Goal: Information Seeking & Learning: Learn about a topic

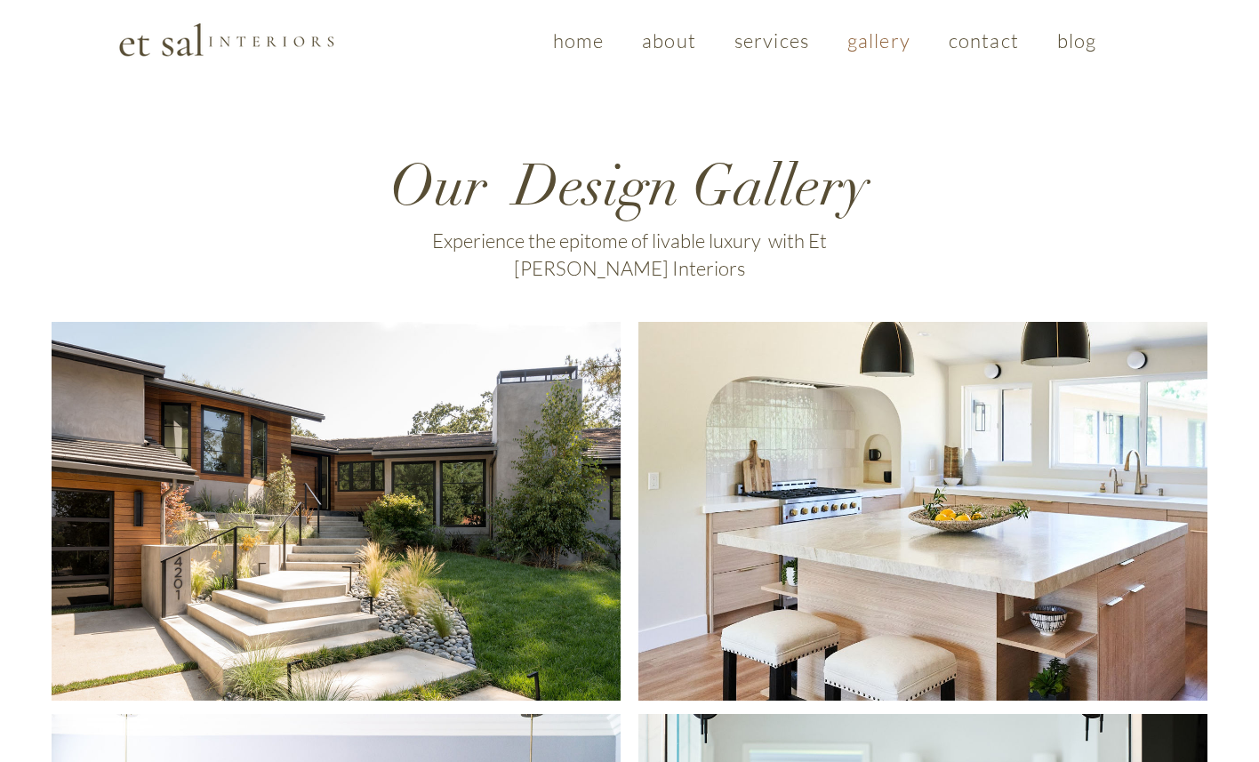
drag, startPoint x: 390, startPoint y: 174, endPoint x: 949, endPoint y: 245, distance: 563.7
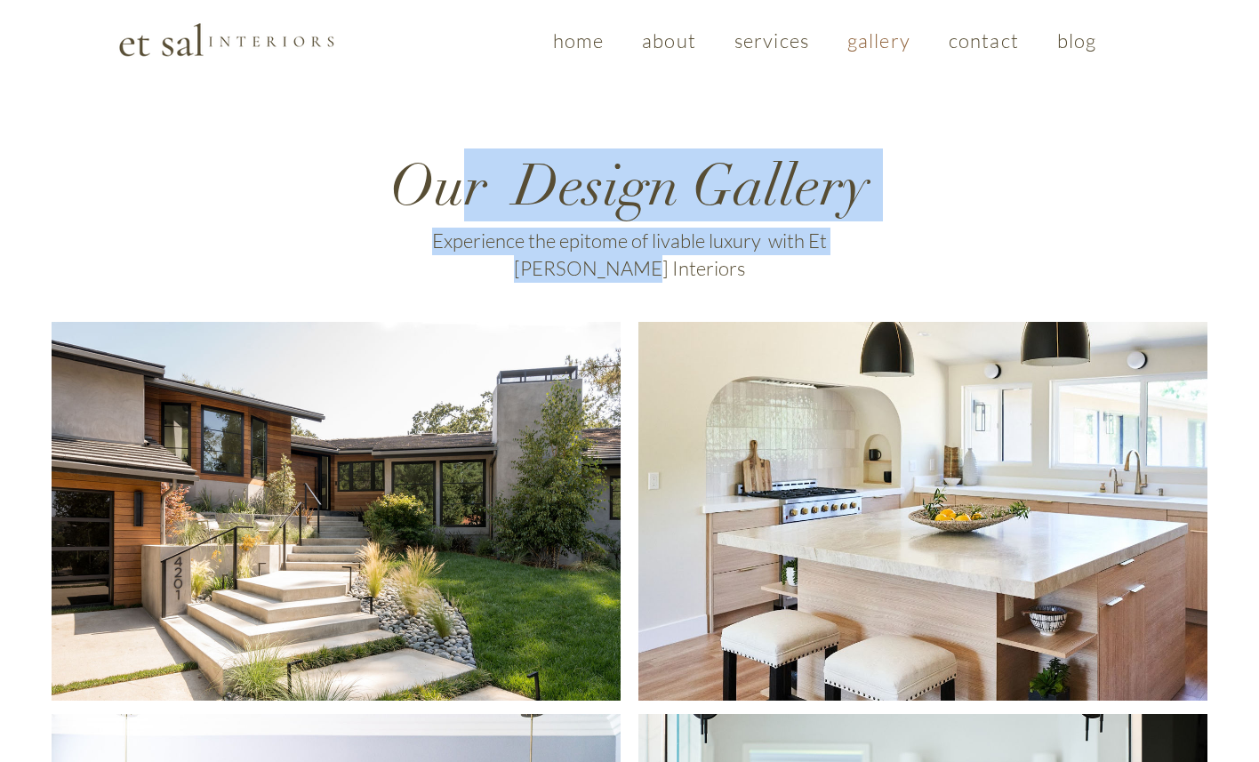
drag, startPoint x: 874, startPoint y: 244, endPoint x: 453, endPoint y: 209, distance: 421.9
click at [453, 209] on div "Our Design Gallery Experience the epitome of livable luxury with Et Sal Interio…" at bounding box center [629, 214] width 533 height 133
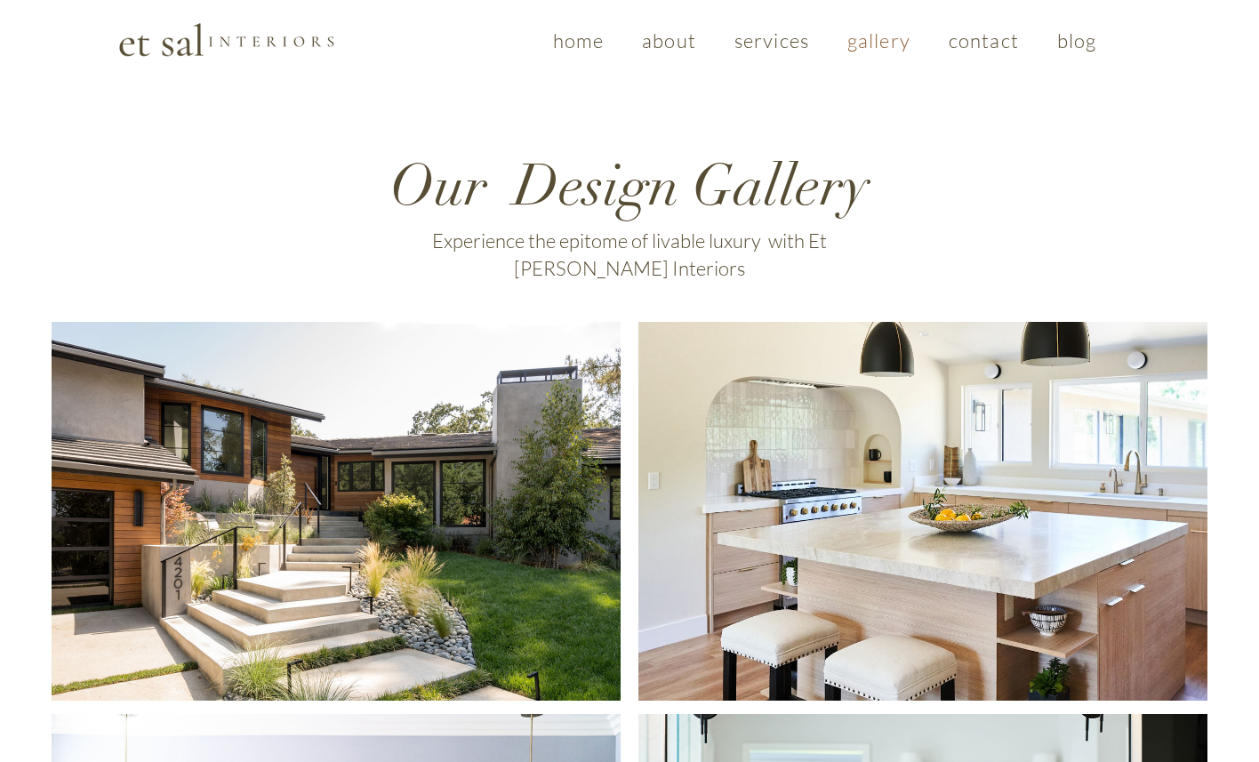
click at [423, 192] on span "Our Design Gallery" at bounding box center [629, 186] width 479 height 70
drag, startPoint x: 399, startPoint y: 188, endPoint x: 942, endPoint y: 255, distance: 547.4
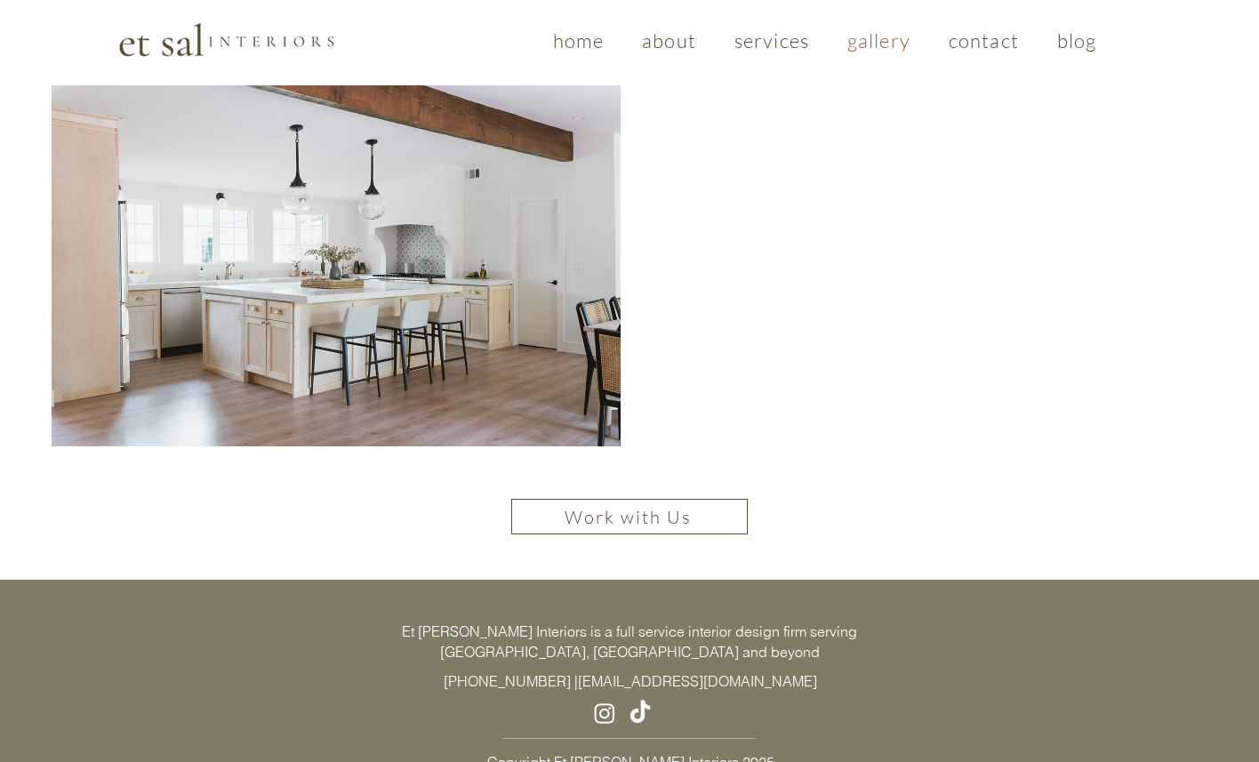
scroll to position [1437, 0]
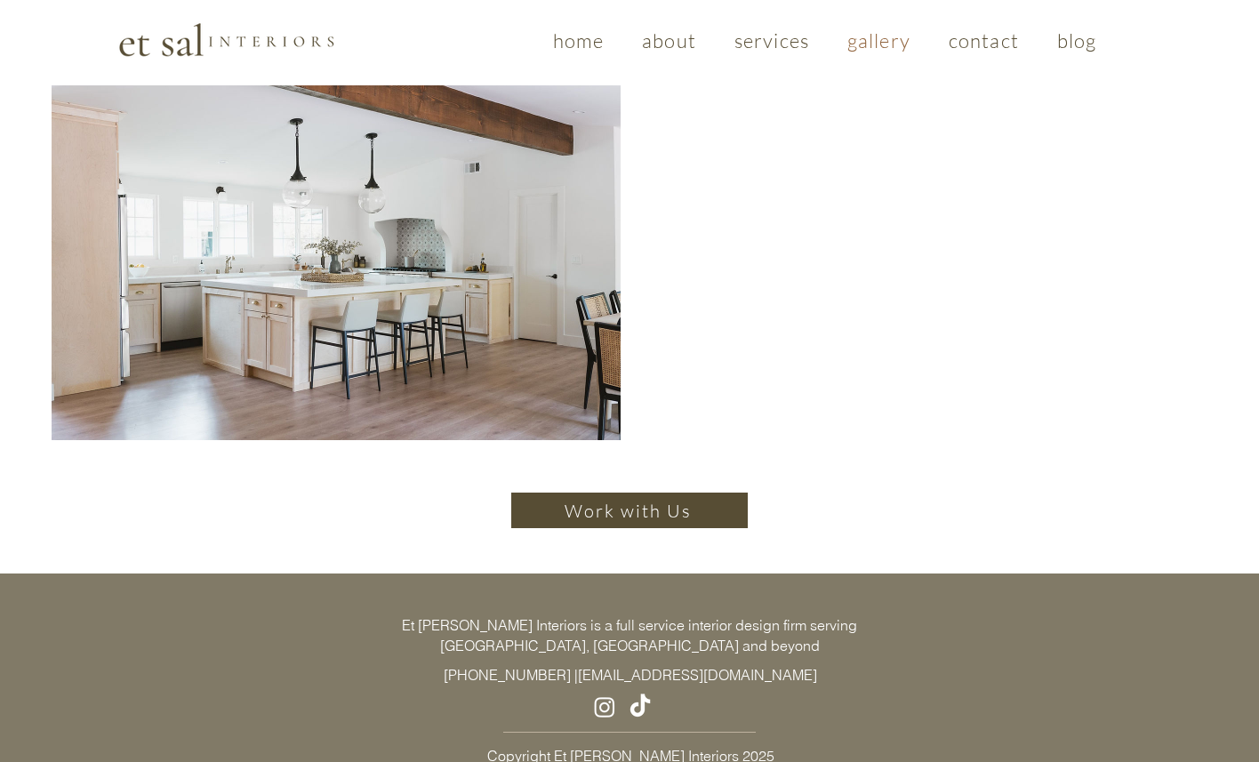
click at [602, 693] on img "Instagram" at bounding box center [604, 706] width 27 height 27
click at [869, 43] on span "gallery" at bounding box center [878, 40] width 63 height 24
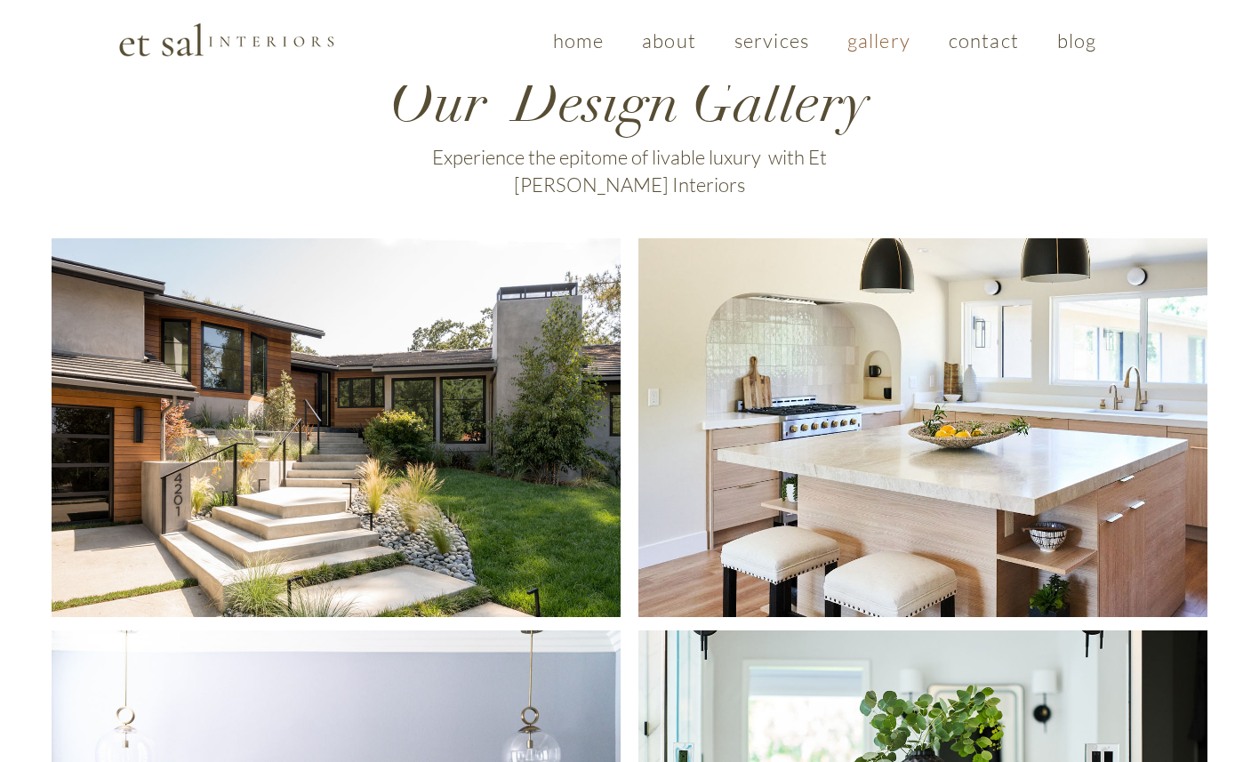
scroll to position [0, 0]
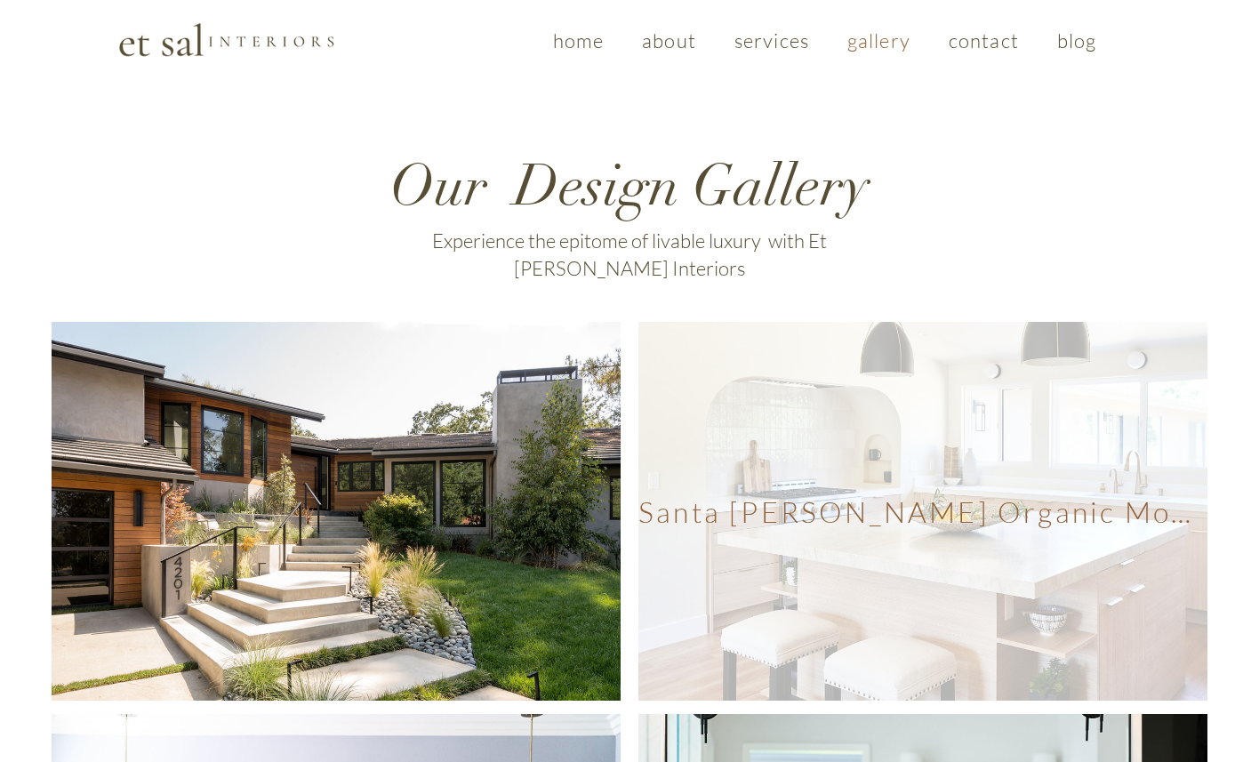
click at [804, 390] on span "Santa Rosa Organic Modern" at bounding box center [922, 511] width 569 height 379
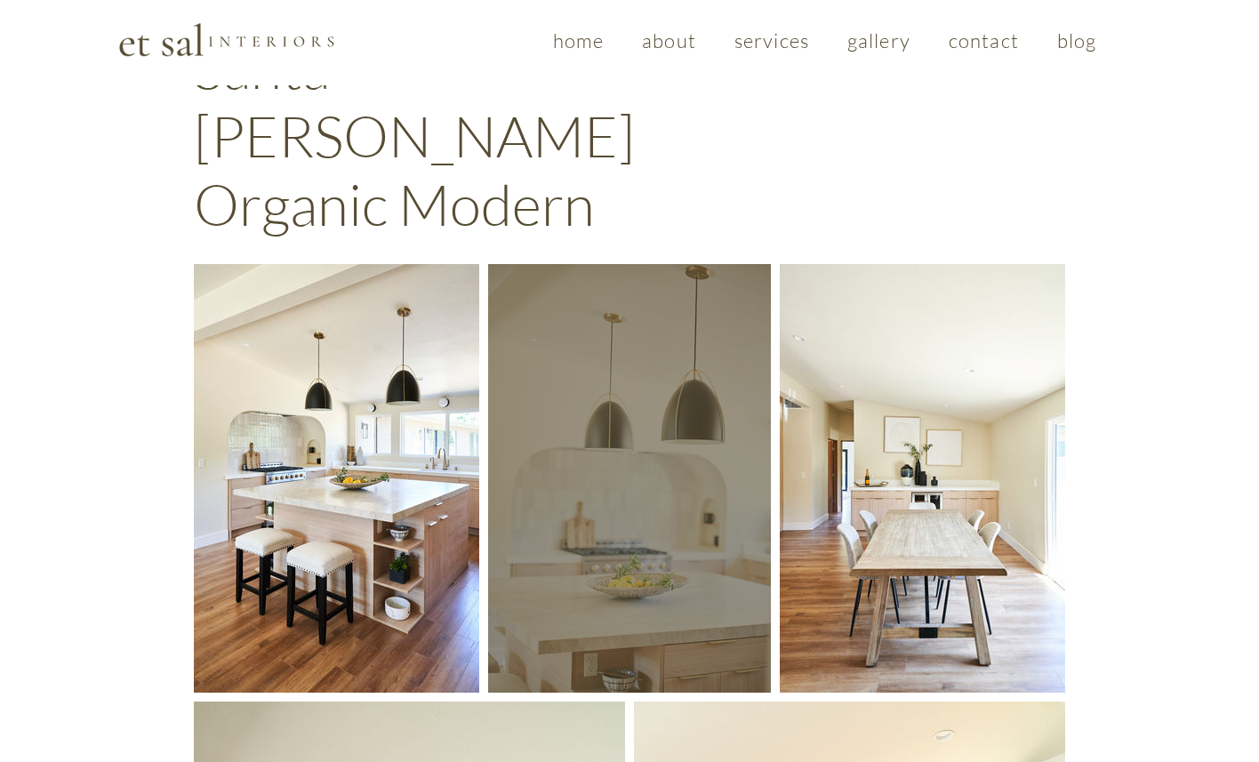
scroll to position [227, 0]
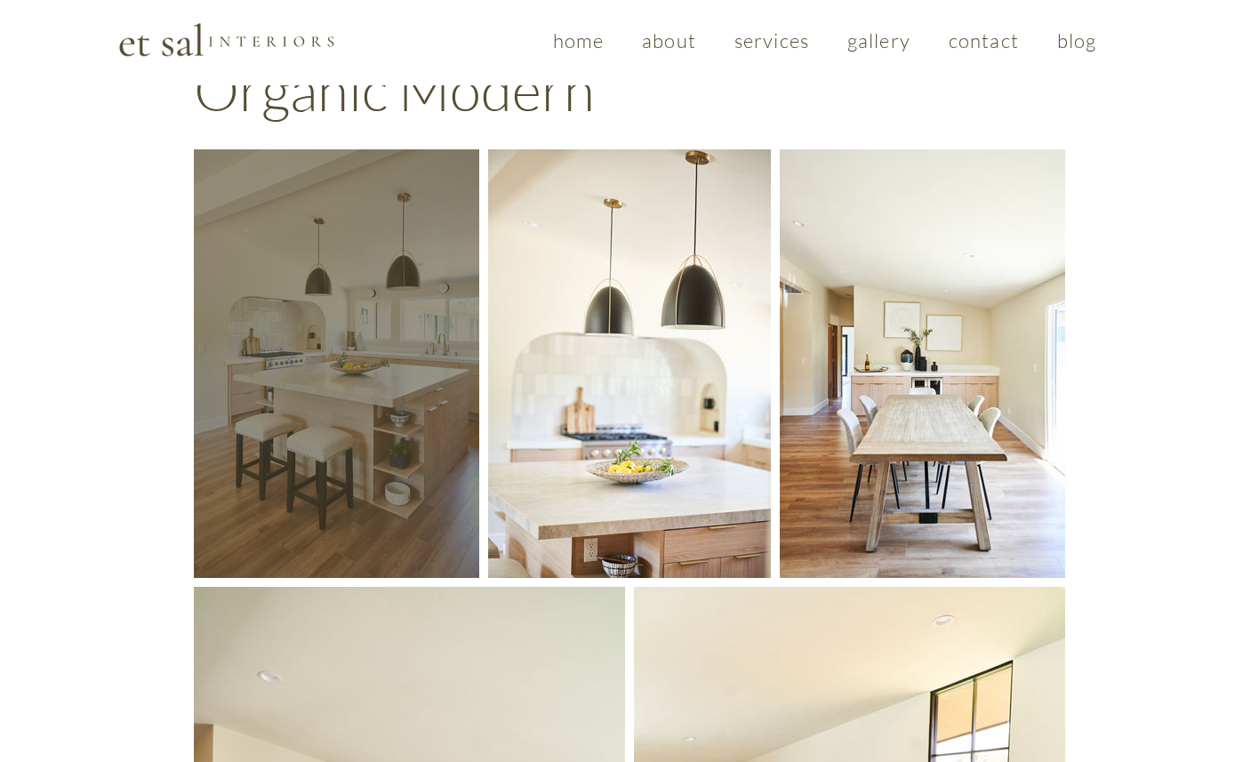
click at [373, 216] on div "main content" at bounding box center [336, 363] width 285 height 429
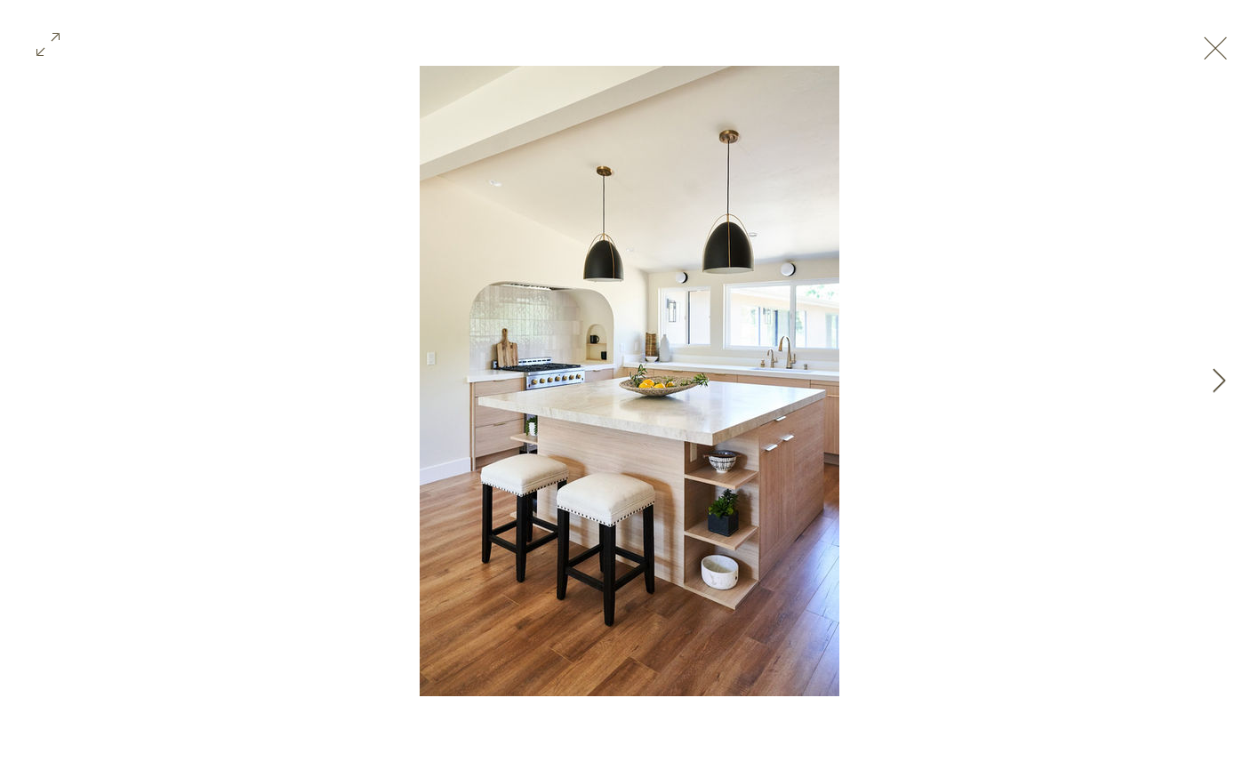
click at [1221, 374] on icon "Next Item" at bounding box center [1219, 380] width 13 height 24
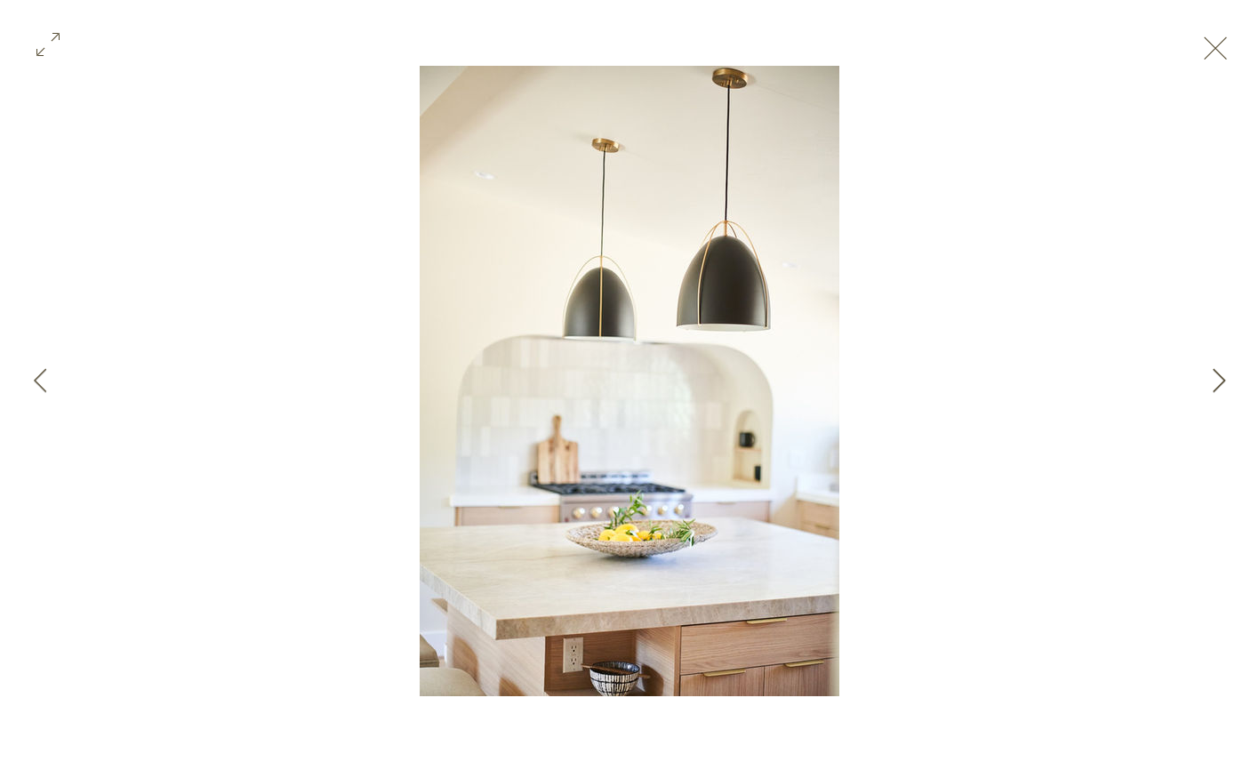
click at [1221, 374] on icon "Next Item" at bounding box center [1219, 380] width 13 height 24
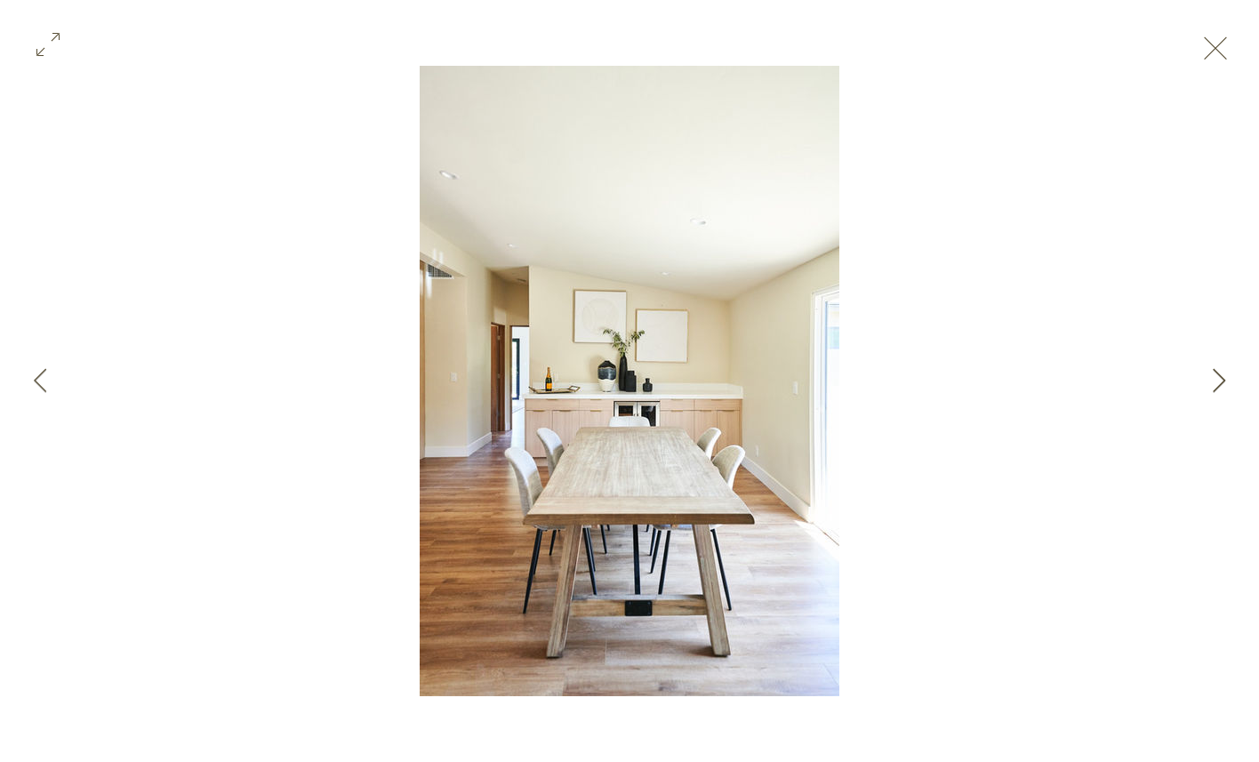
click at [1221, 374] on icon "Next Item" at bounding box center [1219, 380] width 13 height 24
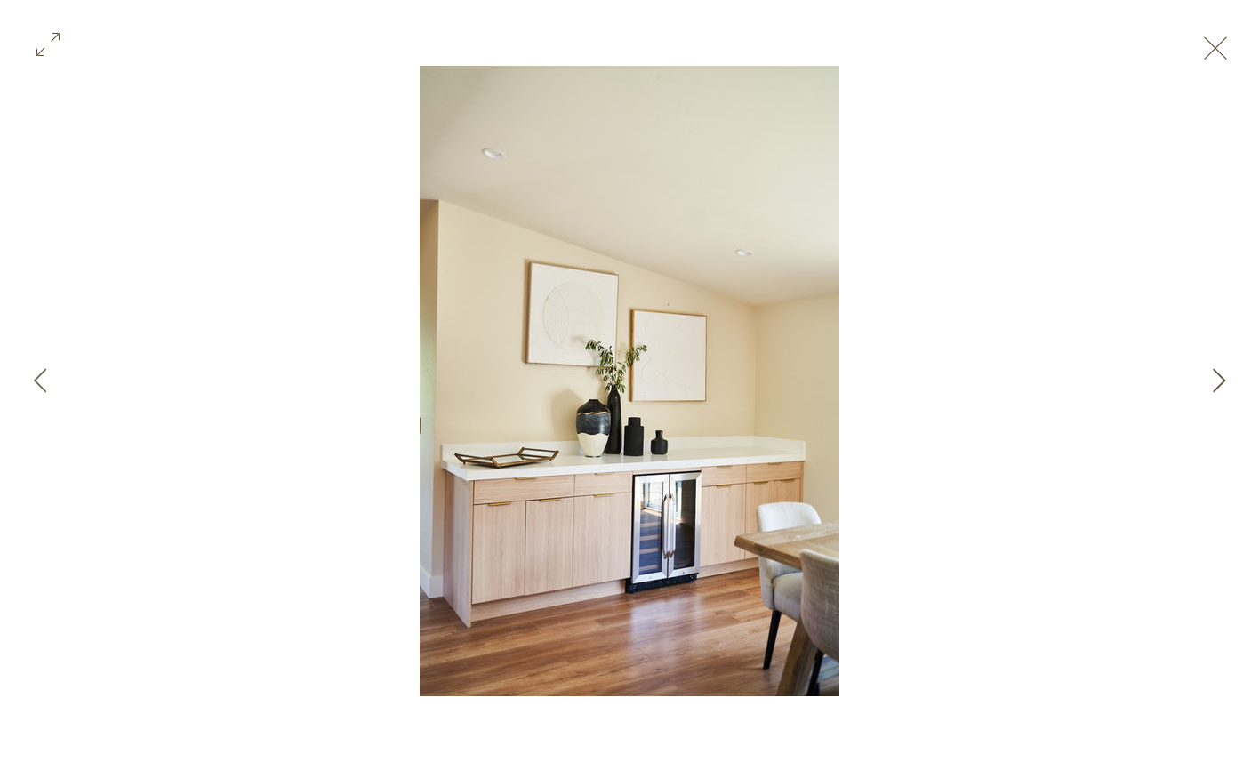
click at [1221, 374] on icon "Next Item" at bounding box center [1219, 380] width 13 height 24
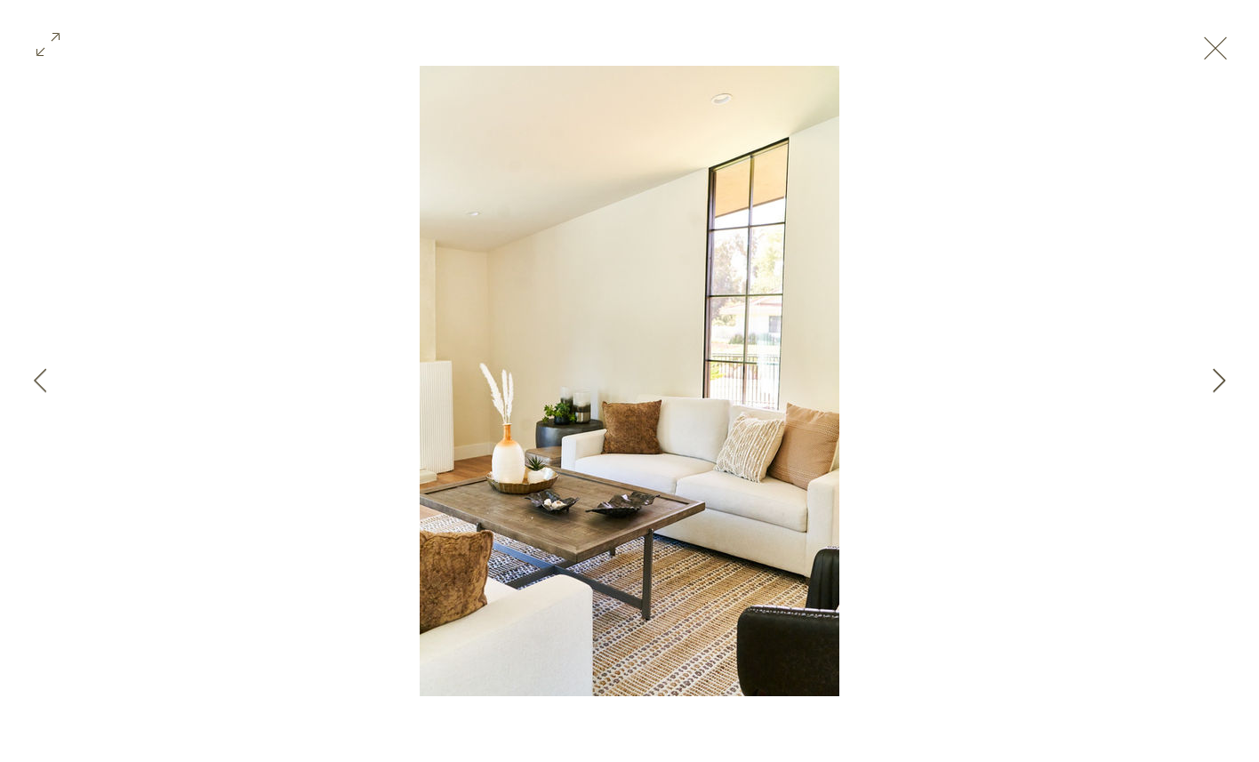
click at [1221, 374] on icon "Next Item" at bounding box center [1219, 380] width 13 height 24
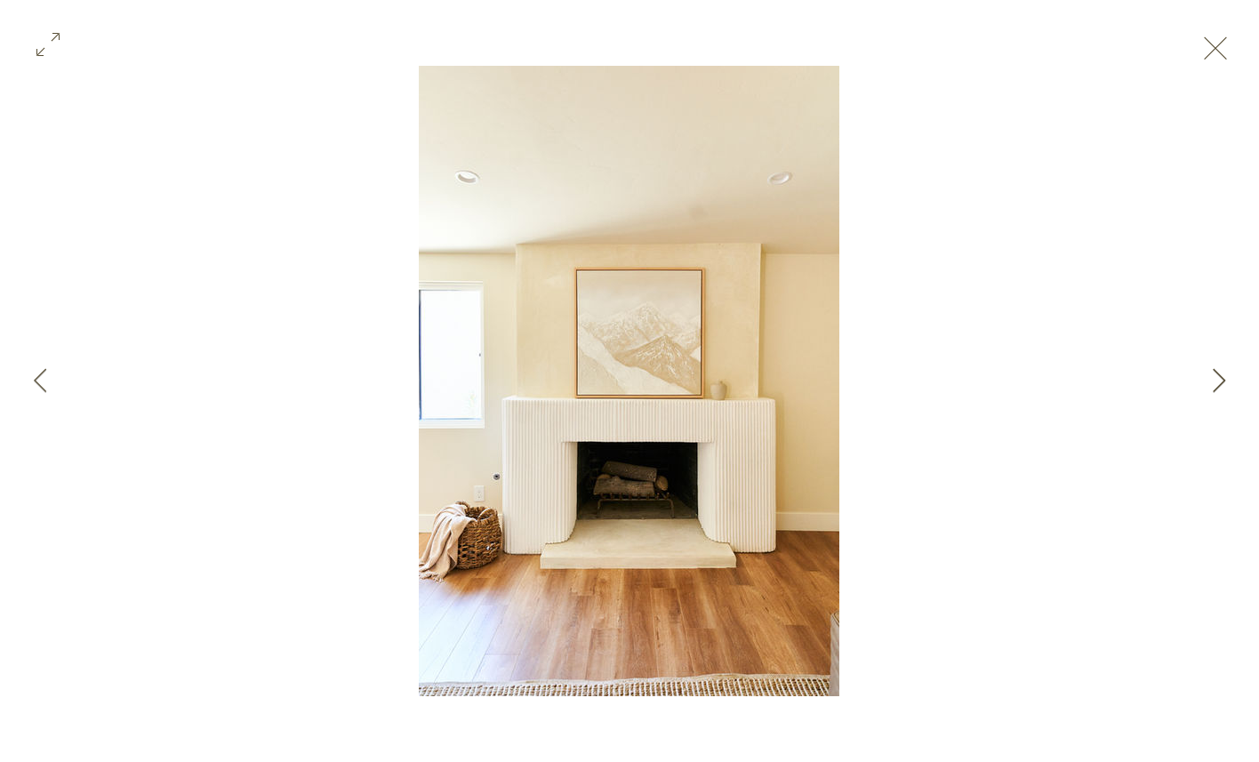
click at [1221, 374] on icon "Next Item" at bounding box center [1219, 380] width 13 height 24
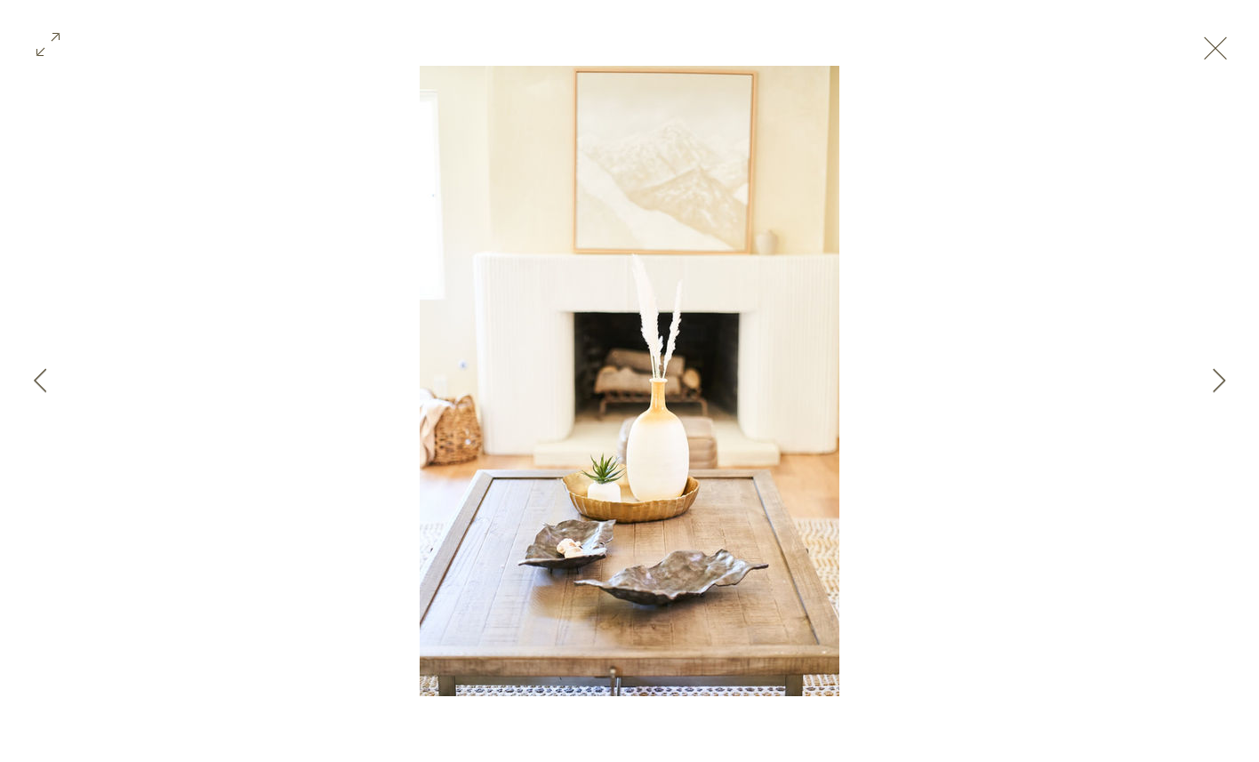
click at [1230, 52] on button "Exit expand mode" at bounding box center [1215, 46] width 34 height 39
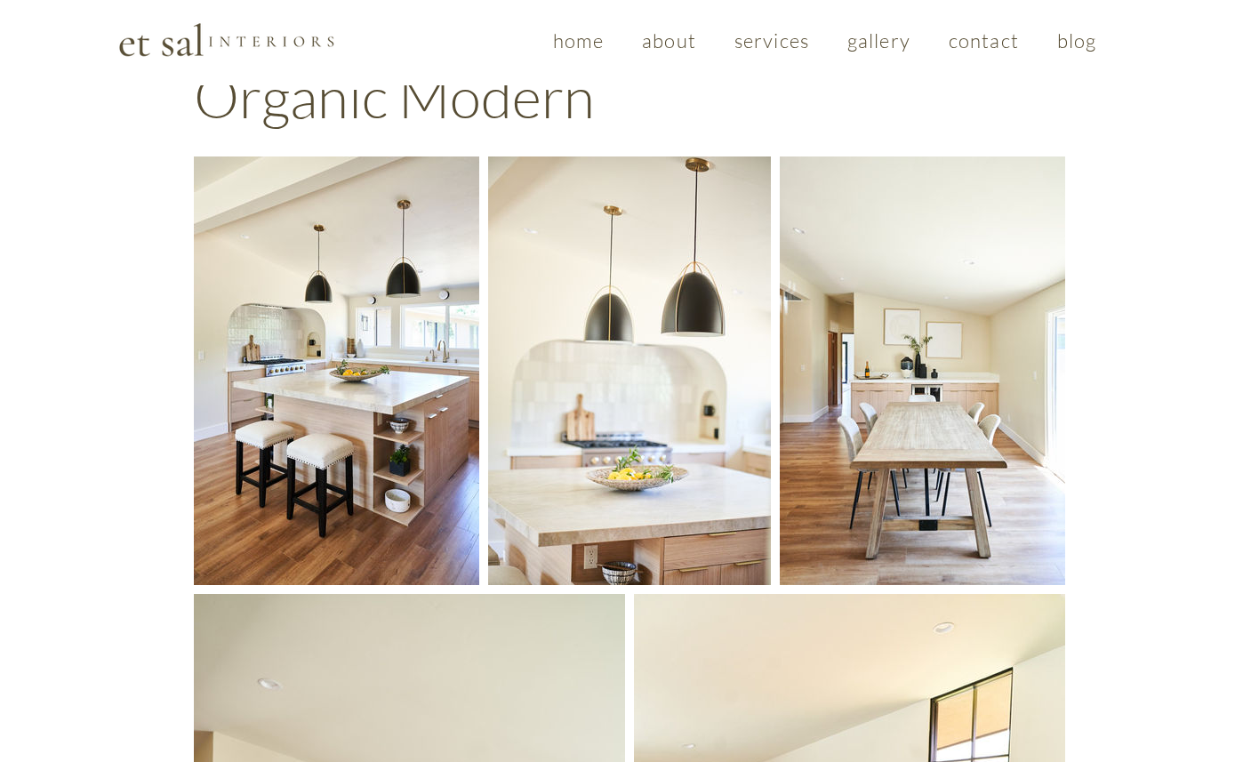
scroll to position [125, 0]
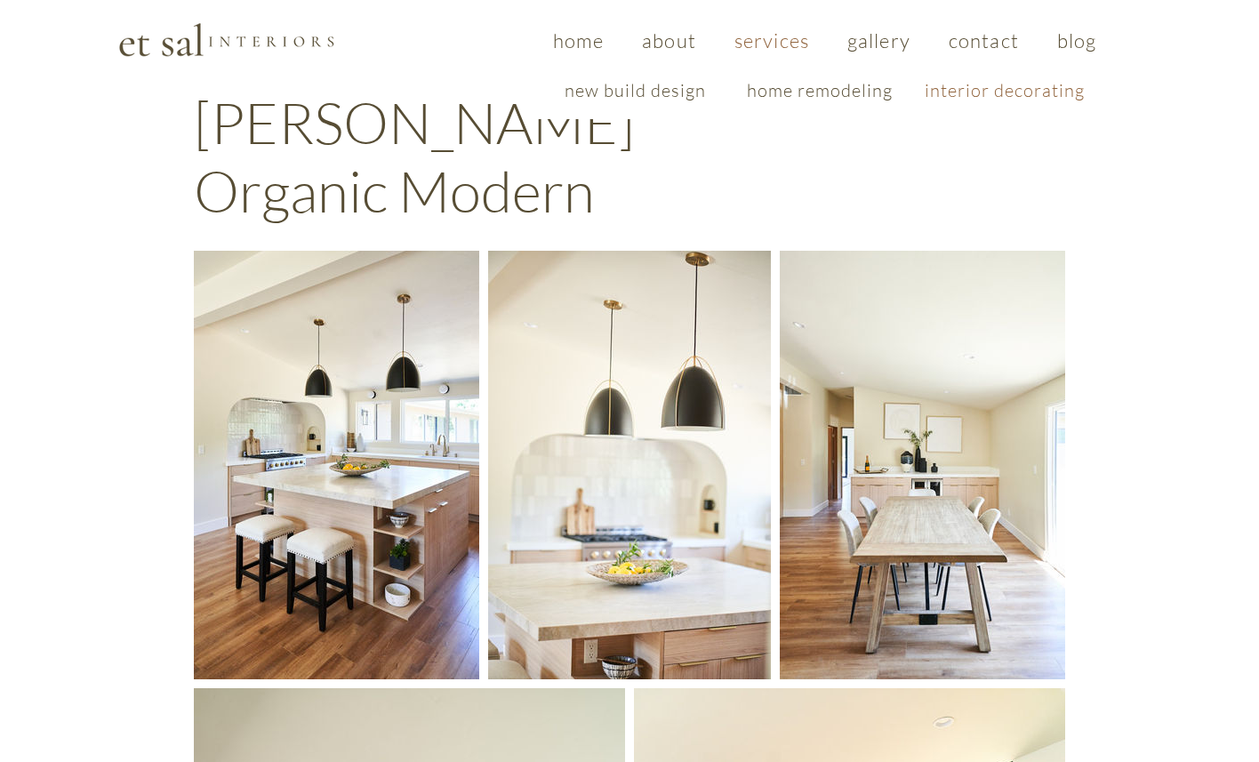
click at [974, 89] on span "interior decorating" at bounding box center [1005, 90] width 160 height 22
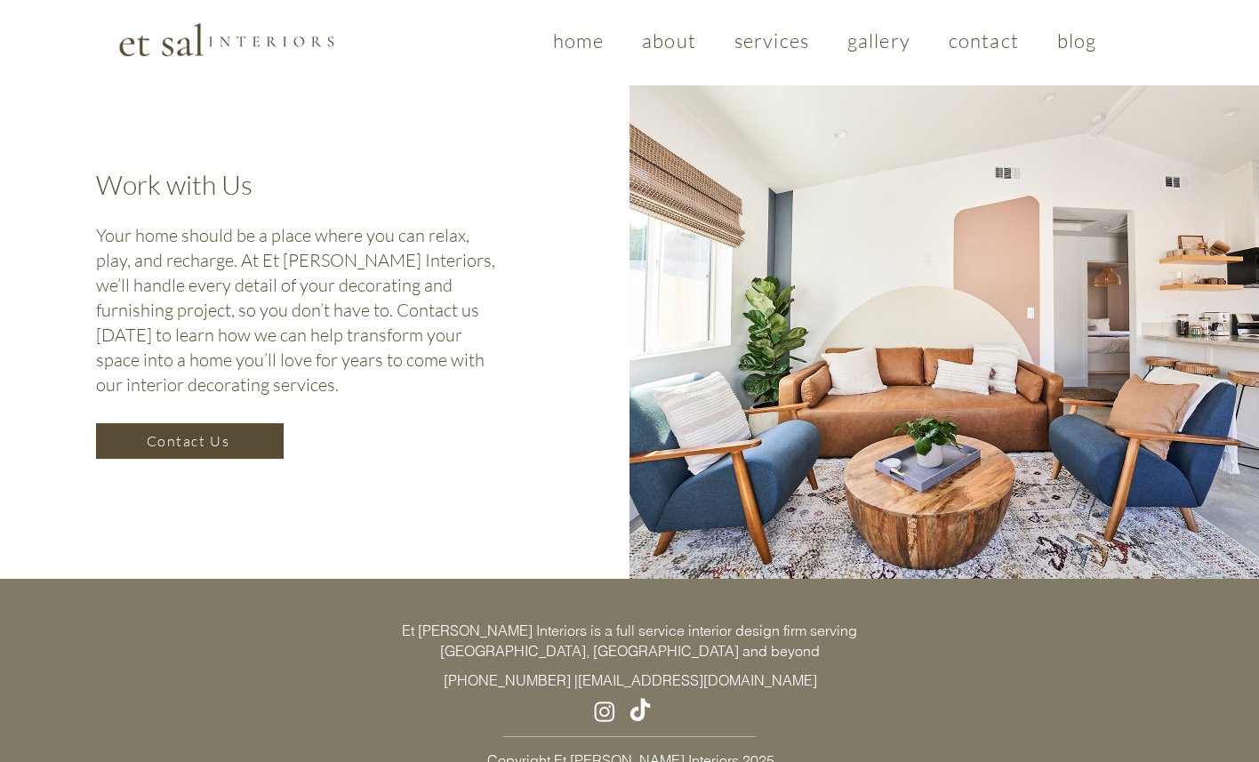
scroll to position [3128, 0]
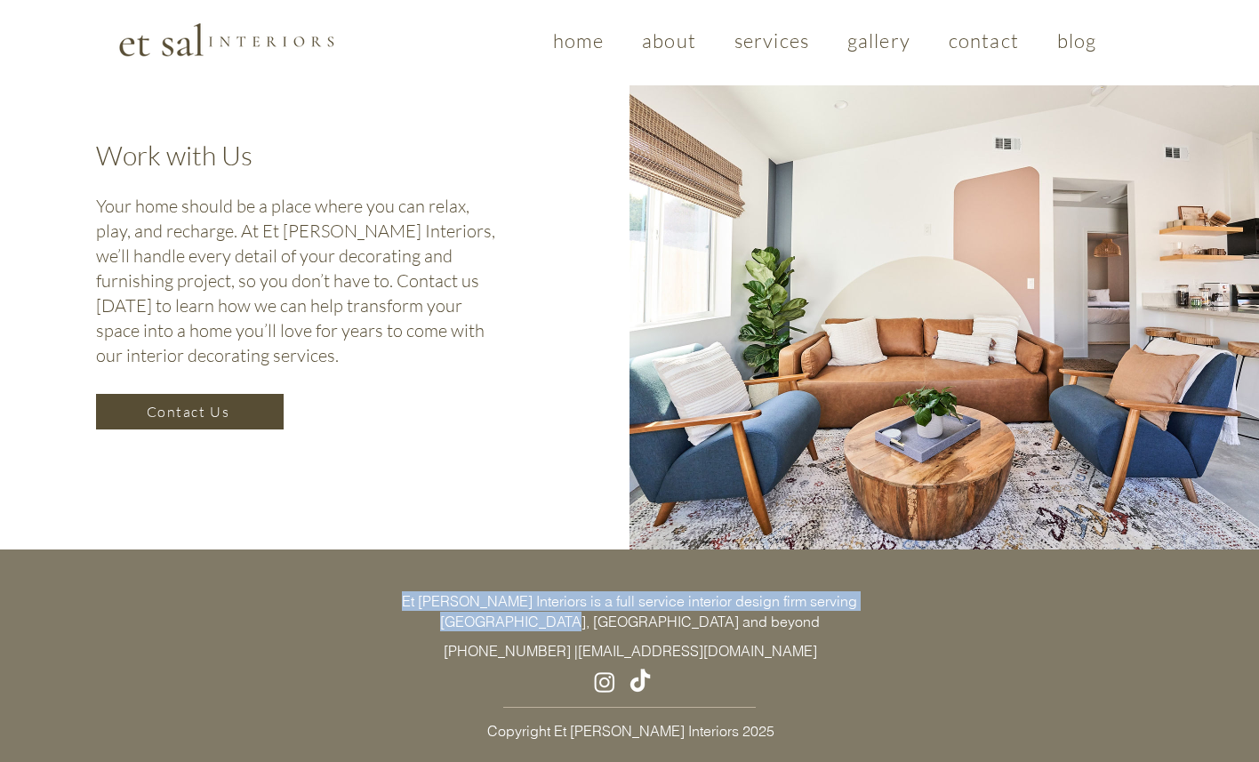
drag, startPoint x: 351, startPoint y: 597, endPoint x: 981, endPoint y: 607, distance: 630.4
click at [981, 607] on div "Et Sal Interiors is a full service interior design firm serving Los Angeles, CA…" at bounding box center [629, 667] width 1259 height 237
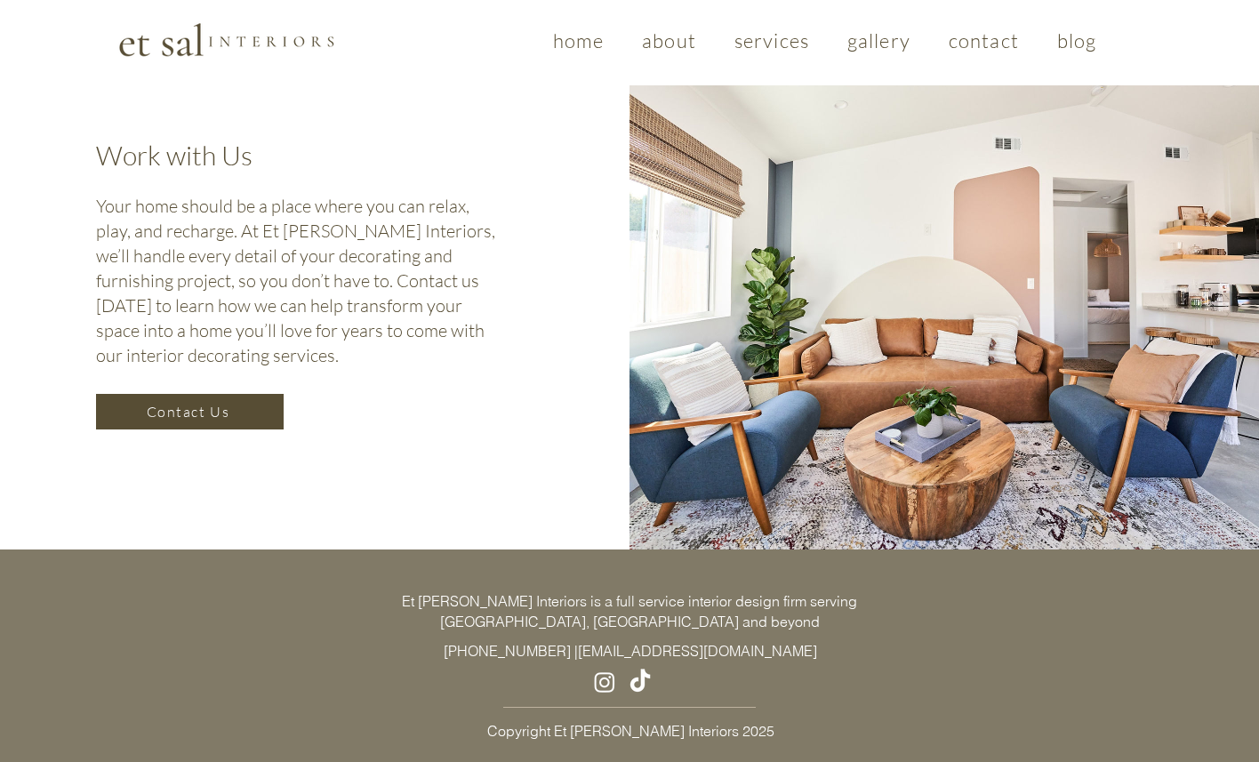
click at [616, 669] on img "Instagram" at bounding box center [604, 682] width 27 height 27
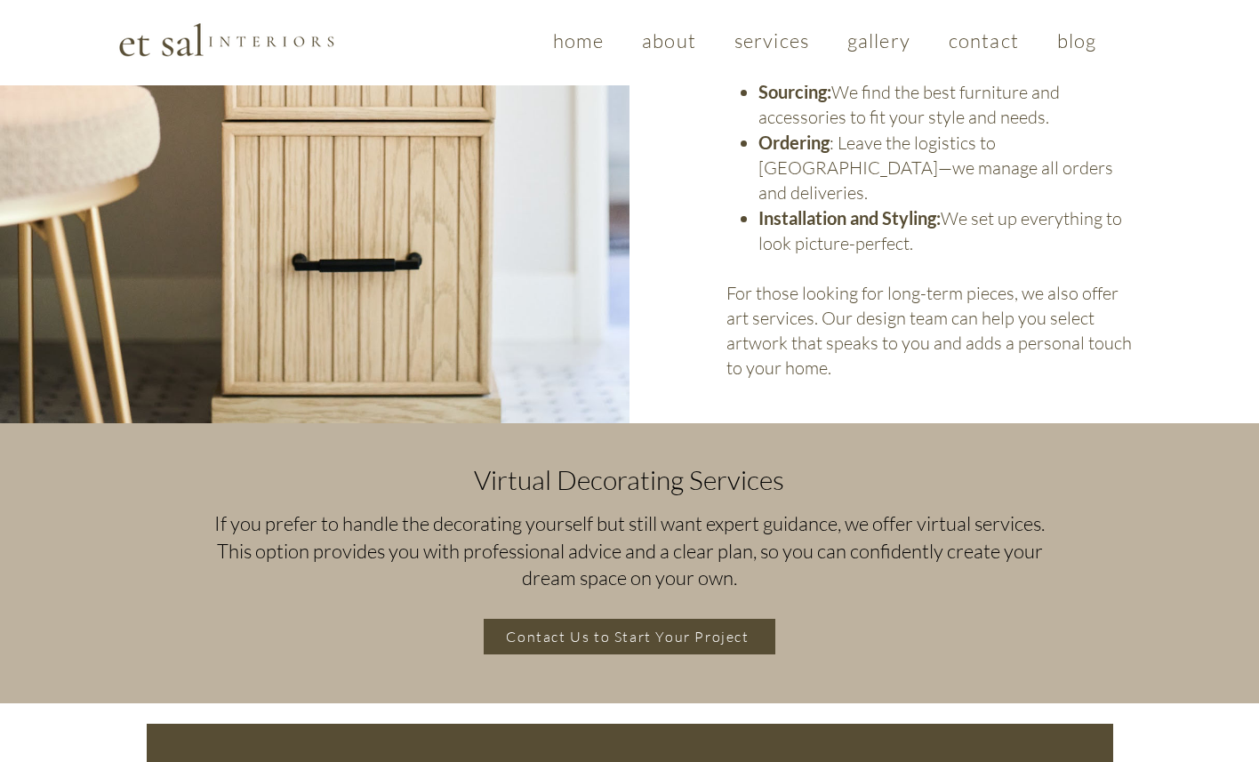
scroll to position [2192, 0]
